Goal: Navigation & Orientation: Find specific page/section

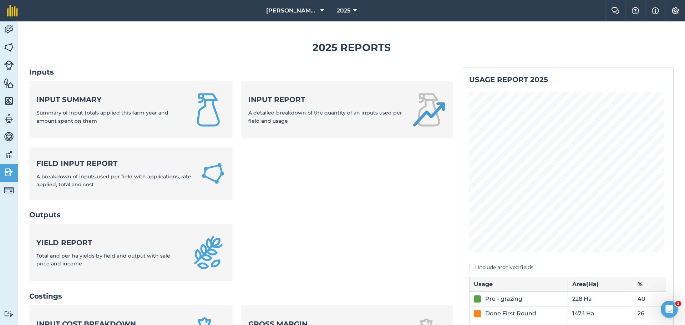
scroll to position [237, 0]
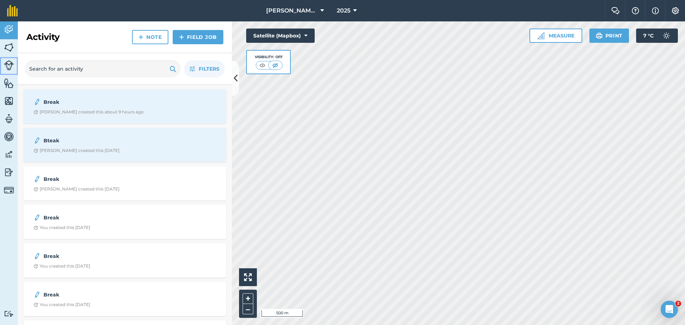
click at [10, 66] on img at bounding box center [9, 65] width 10 height 10
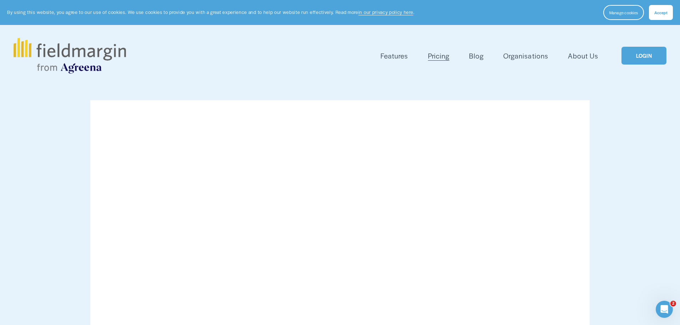
click at [644, 60] on link "LOGIN" at bounding box center [643, 56] width 45 height 18
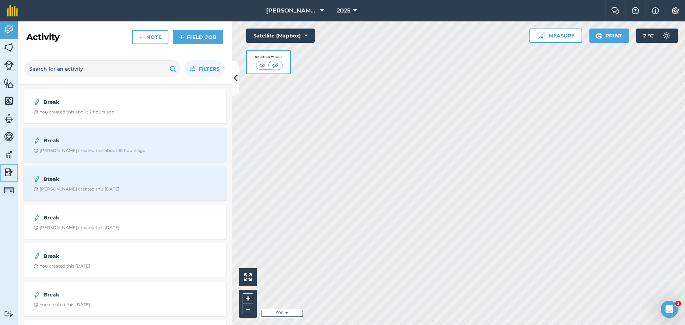
click at [9, 174] on img at bounding box center [9, 172] width 10 height 11
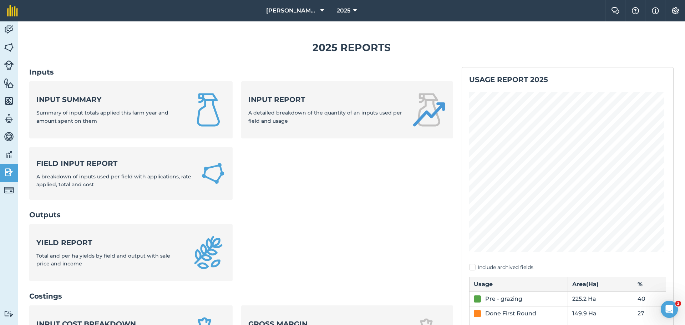
scroll to position [237, 0]
